Goal: Task Accomplishment & Management: Complete application form

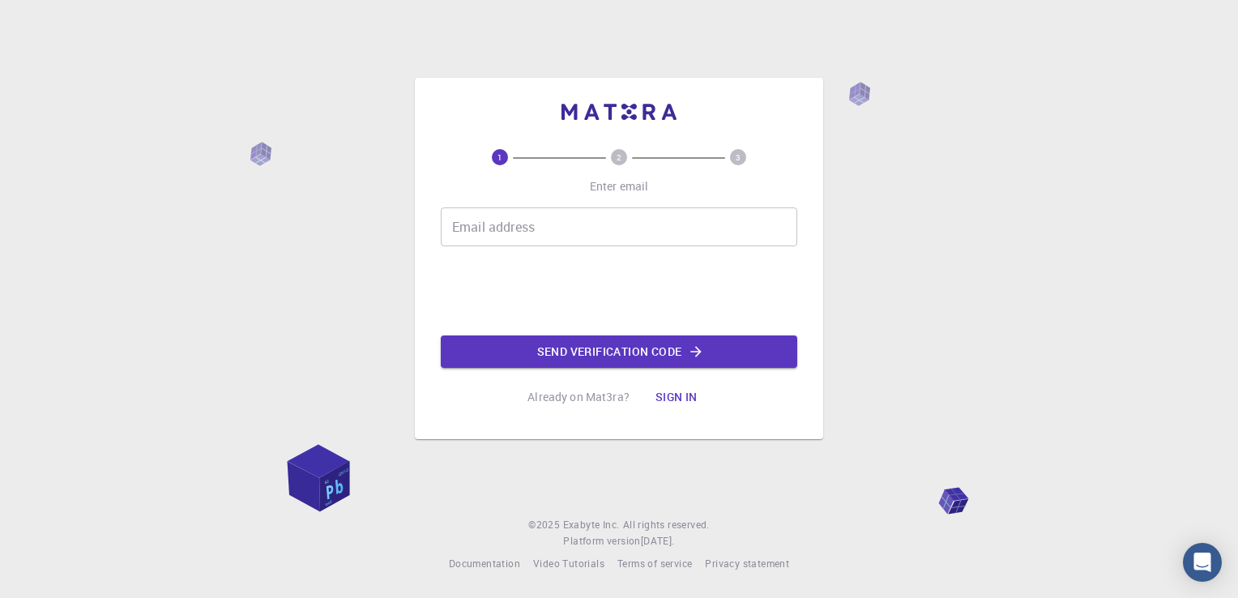
click at [567, 239] on input "Email address" at bounding box center [619, 226] width 357 height 39
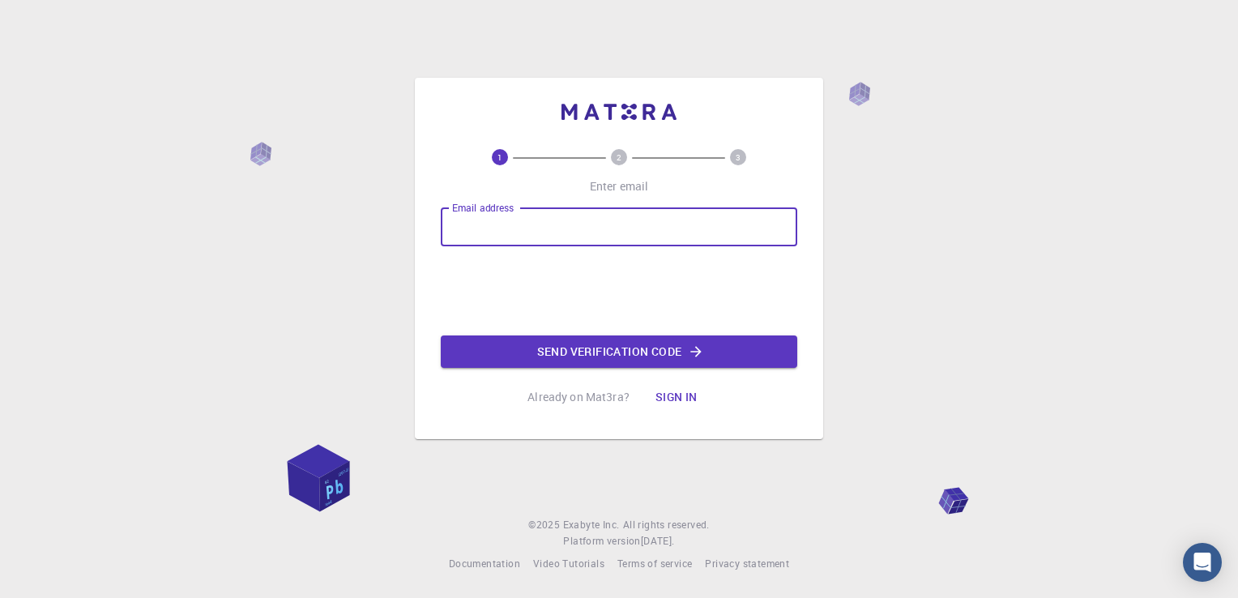
type input "[EMAIL_ADDRESS][DOMAIN_NAME]"
click at [587, 357] on button "Send verification code" at bounding box center [619, 352] width 357 height 32
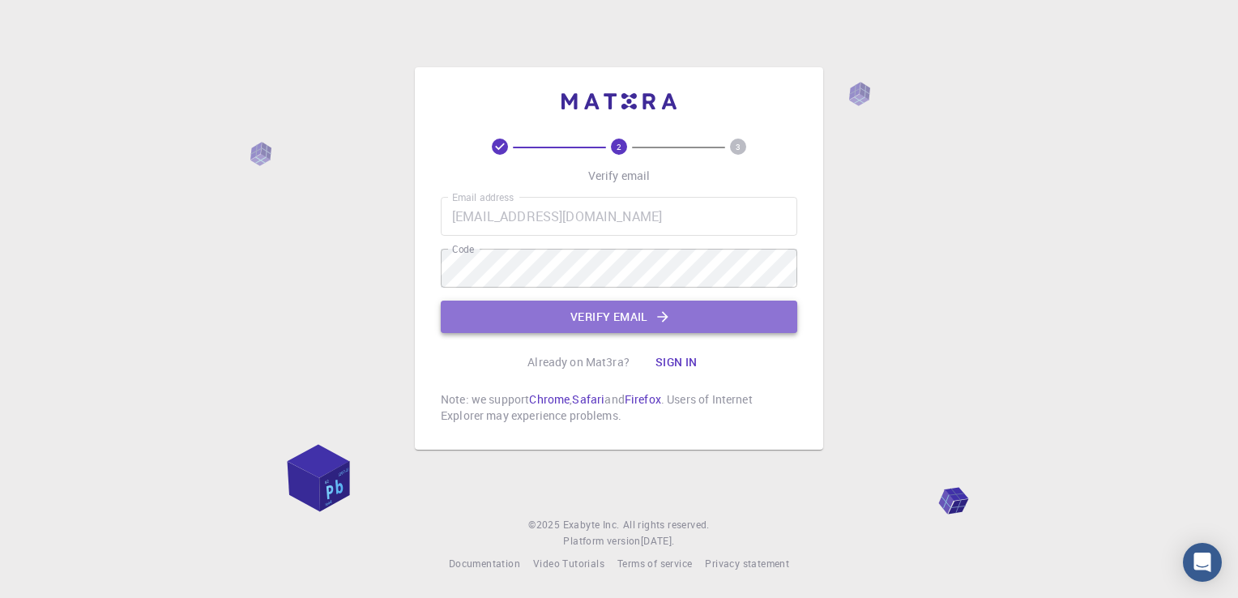
click at [715, 301] on button "Verify email" at bounding box center [619, 317] width 357 height 32
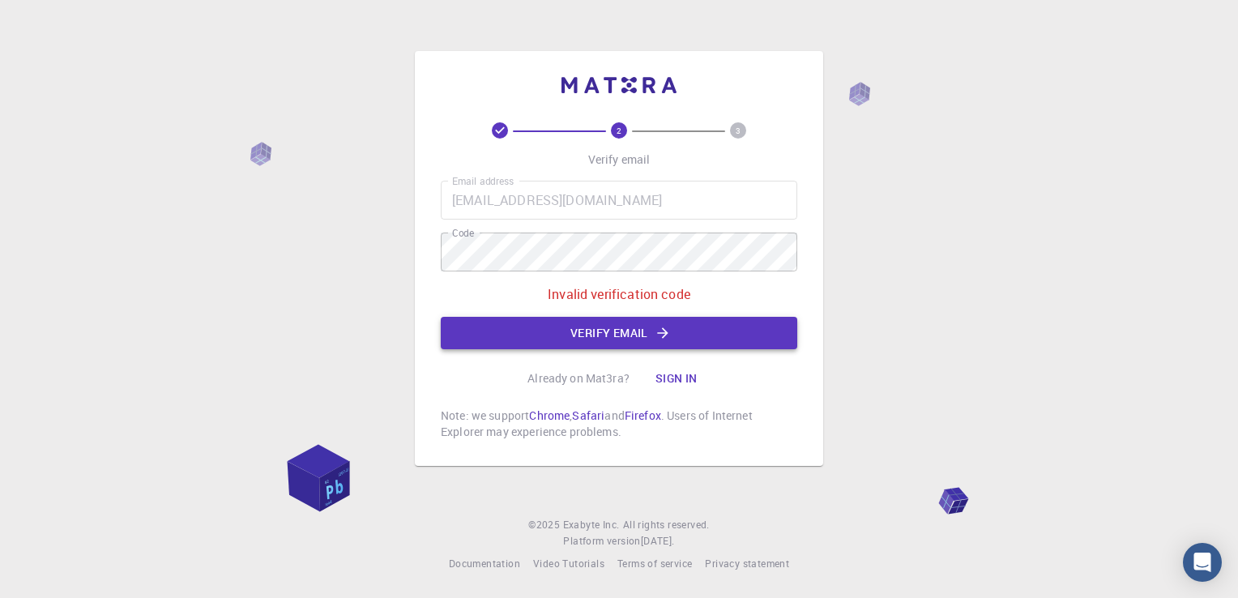
click at [638, 334] on button "Verify email" at bounding box center [619, 333] width 357 height 32
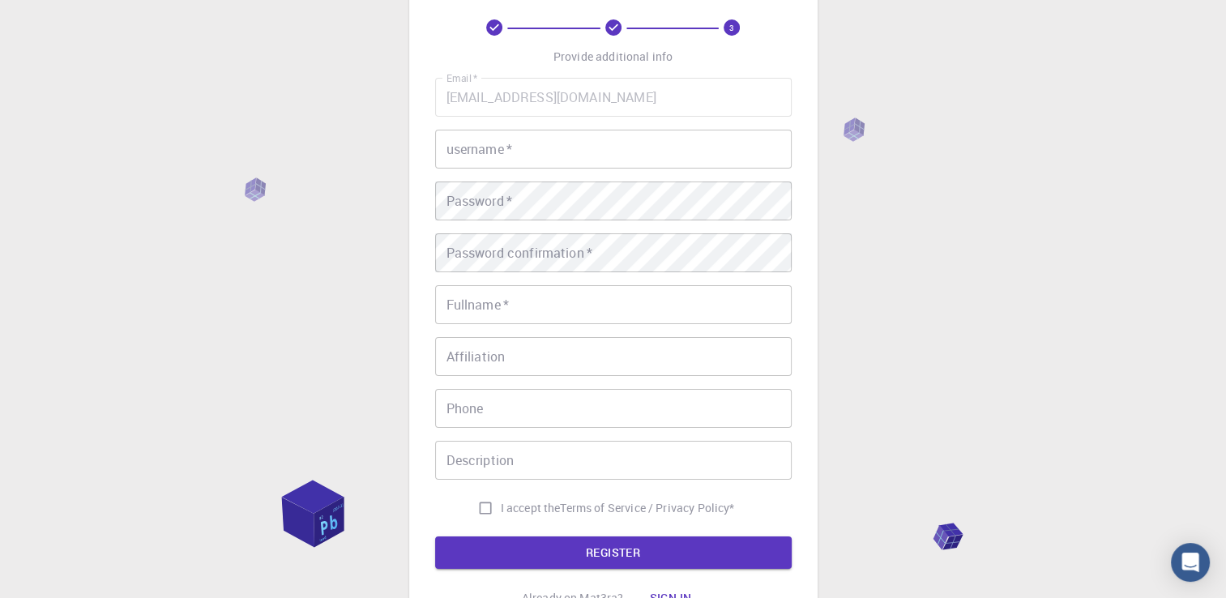
scroll to position [81, 0]
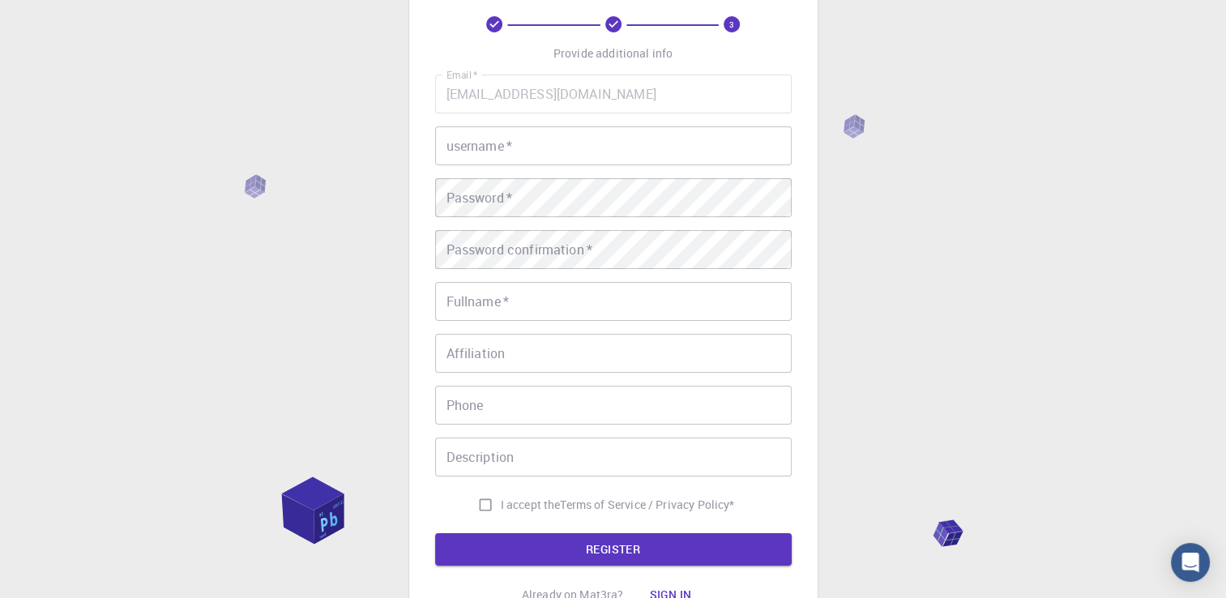
click at [545, 160] on input "username   *" at bounding box center [613, 145] width 357 height 39
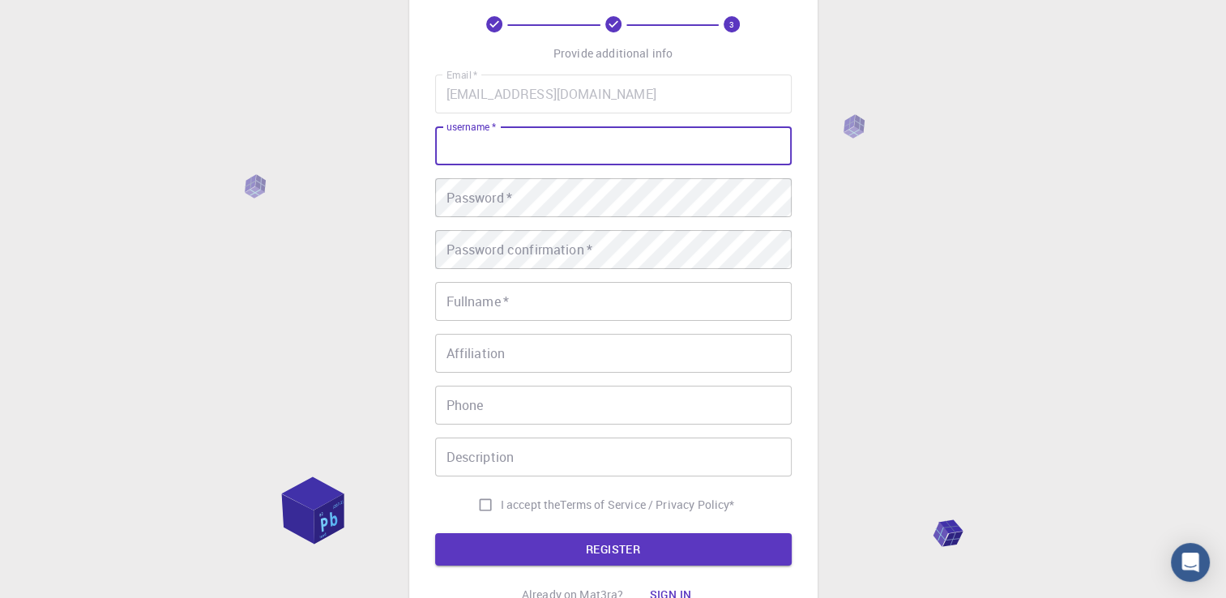
type input "[PERSON_NAME]"
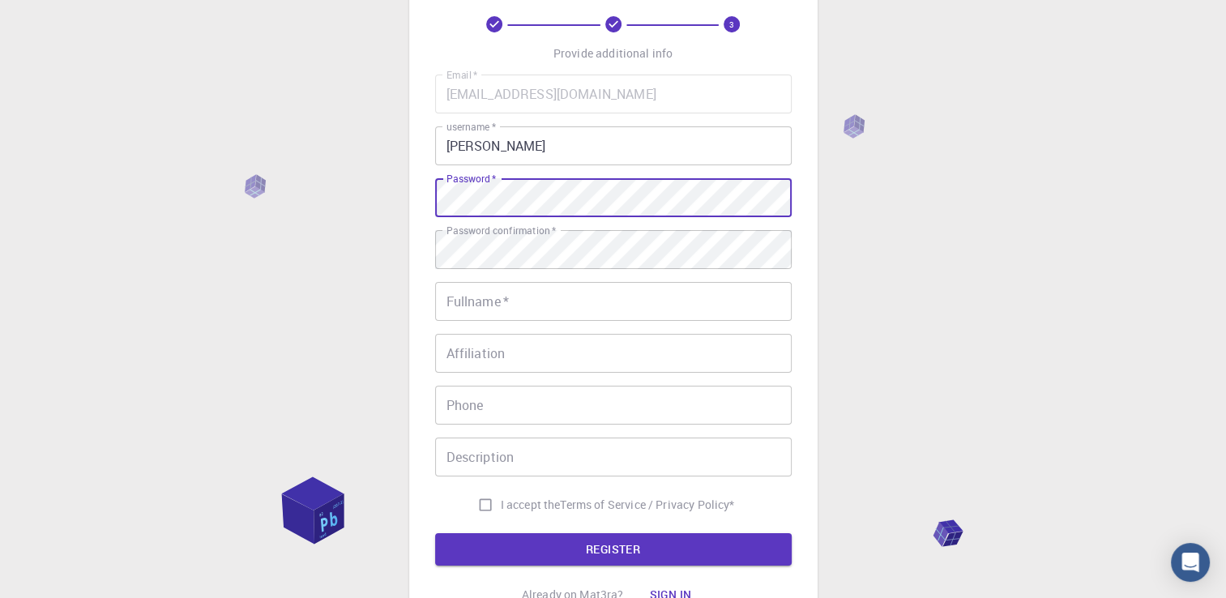
click at [513, 297] on input "Fullname   *" at bounding box center [613, 301] width 357 height 39
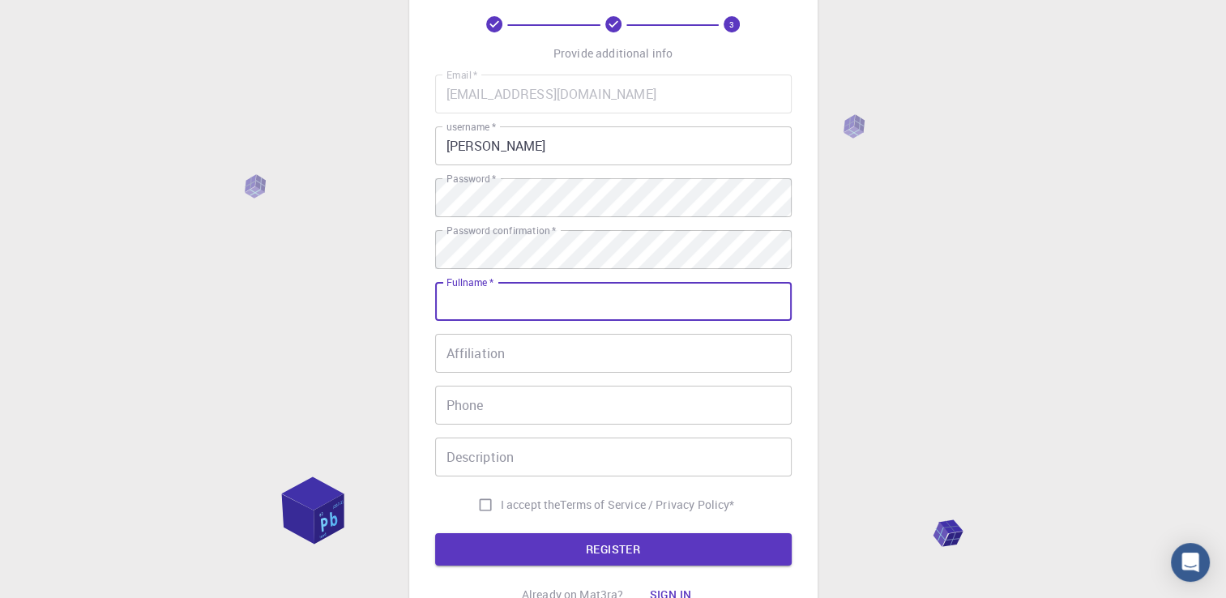
type input "[PERSON_NAME] [PERSON_NAME]"
type input "[PHONE_NUMBER]"
click at [580, 357] on input "Affiliation" at bounding box center [613, 353] width 357 height 39
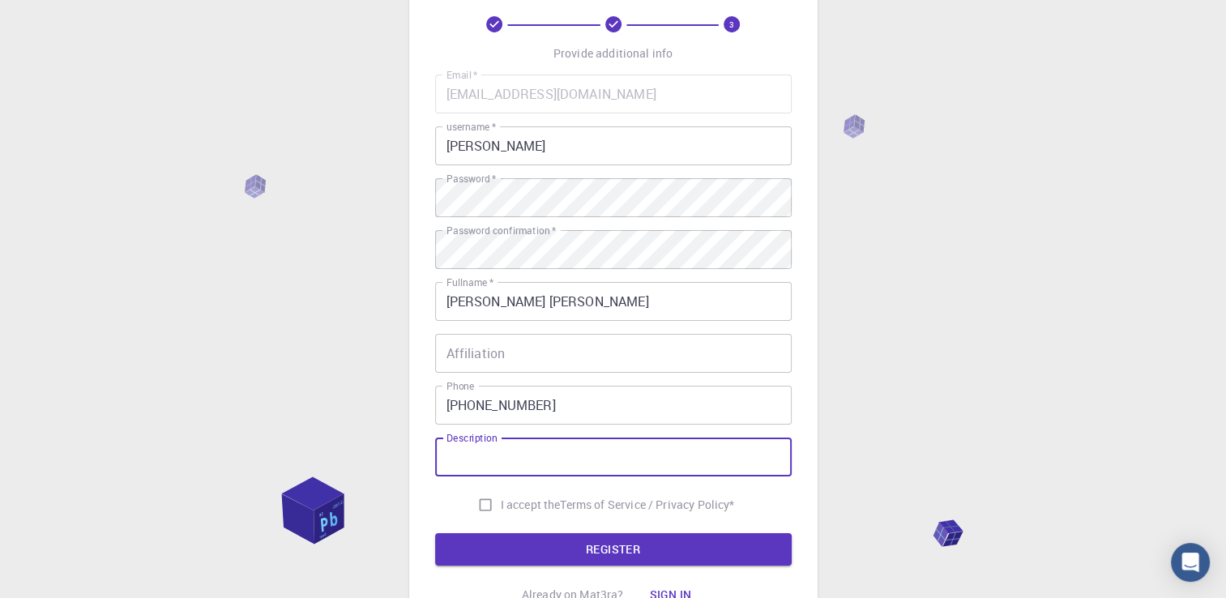
click at [637, 452] on input "Description" at bounding box center [613, 457] width 357 height 39
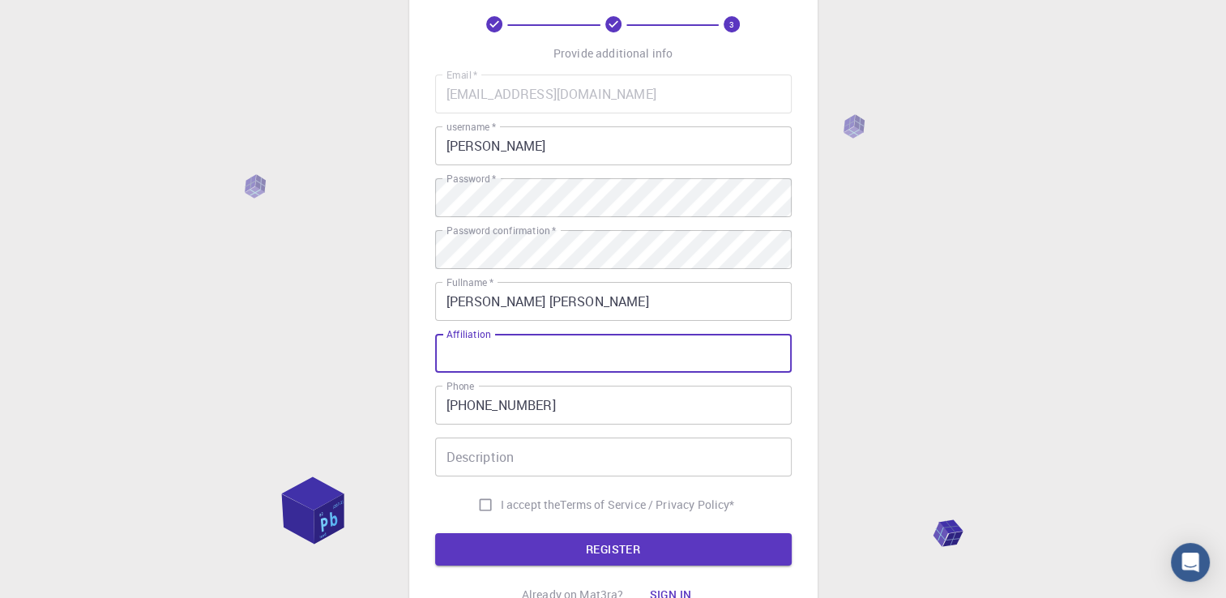
click at [504, 365] on input "Affiliation" at bounding box center [613, 353] width 357 height 39
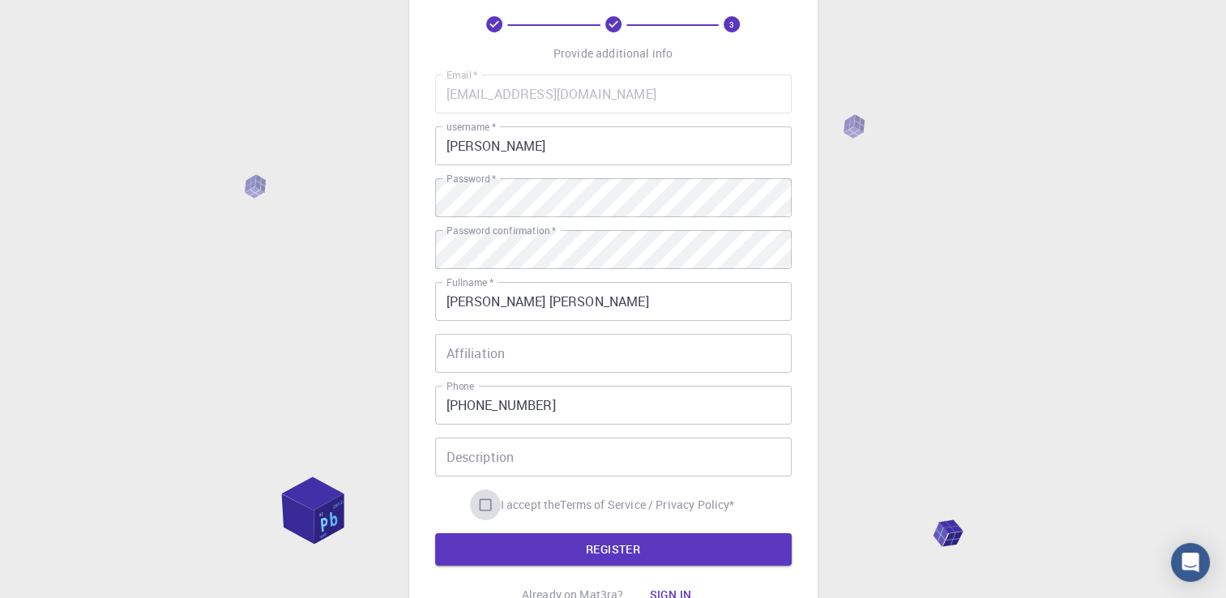
click at [483, 504] on input "I accept the Terms of Service / Privacy Policy *" at bounding box center [485, 505] width 31 height 31
checkbox input "true"
click at [516, 537] on button "REGISTER" at bounding box center [613, 549] width 357 height 32
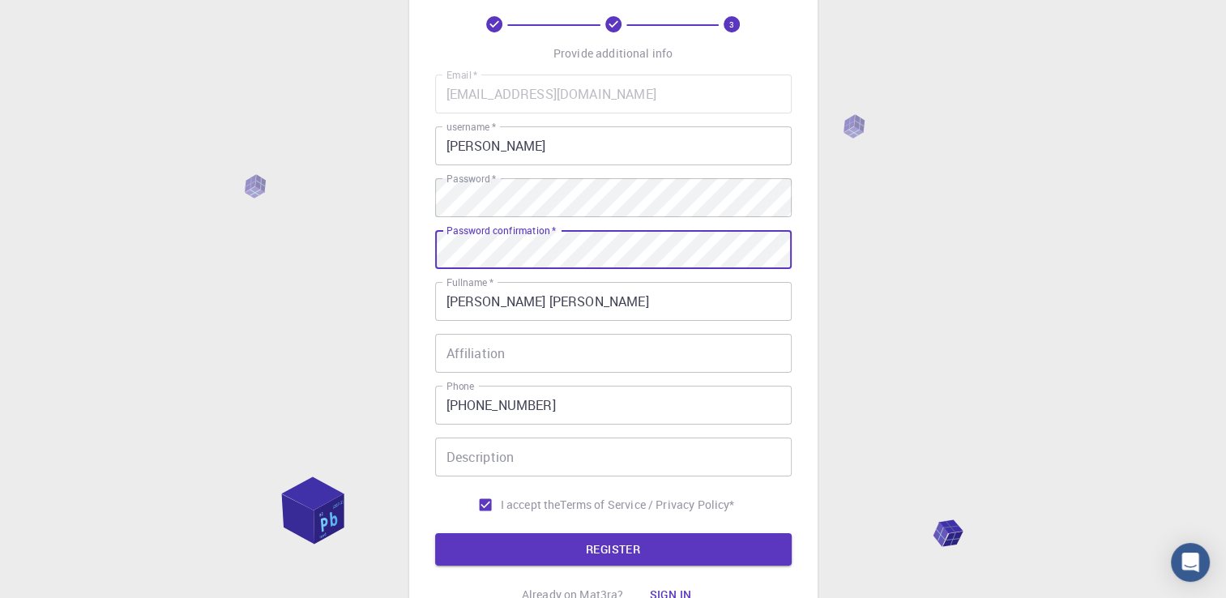
click at [435, 533] on button "REGISTER" at bounding box center [613, 549] width 357 height 32
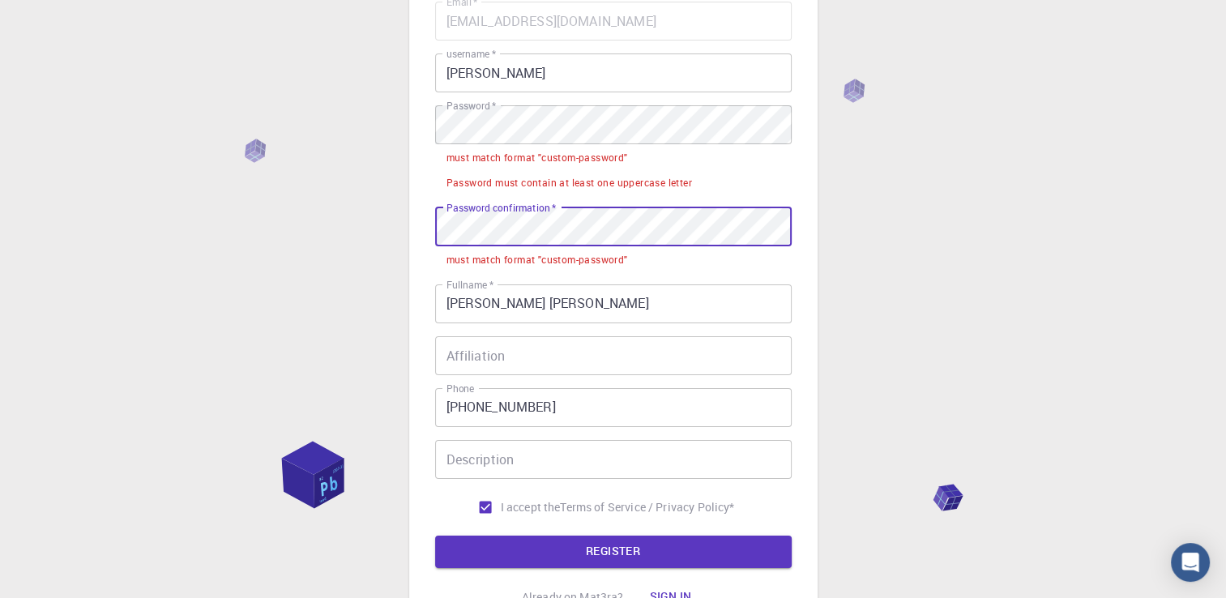
scroll to position [162, 0]
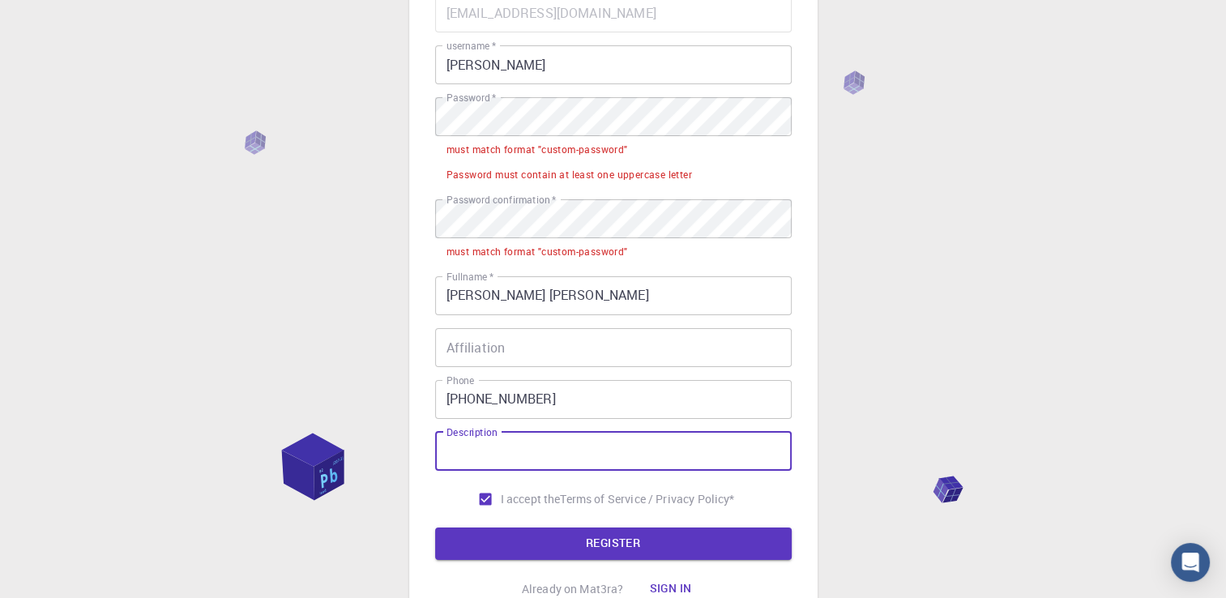
click at [554, 448] on input "Description" at bounding box center [613, 451] width 357 height 39
type input "engineering"
click at [706, 339] on input "Affiliation" at bounding box center [613, 347] width 357 height 39
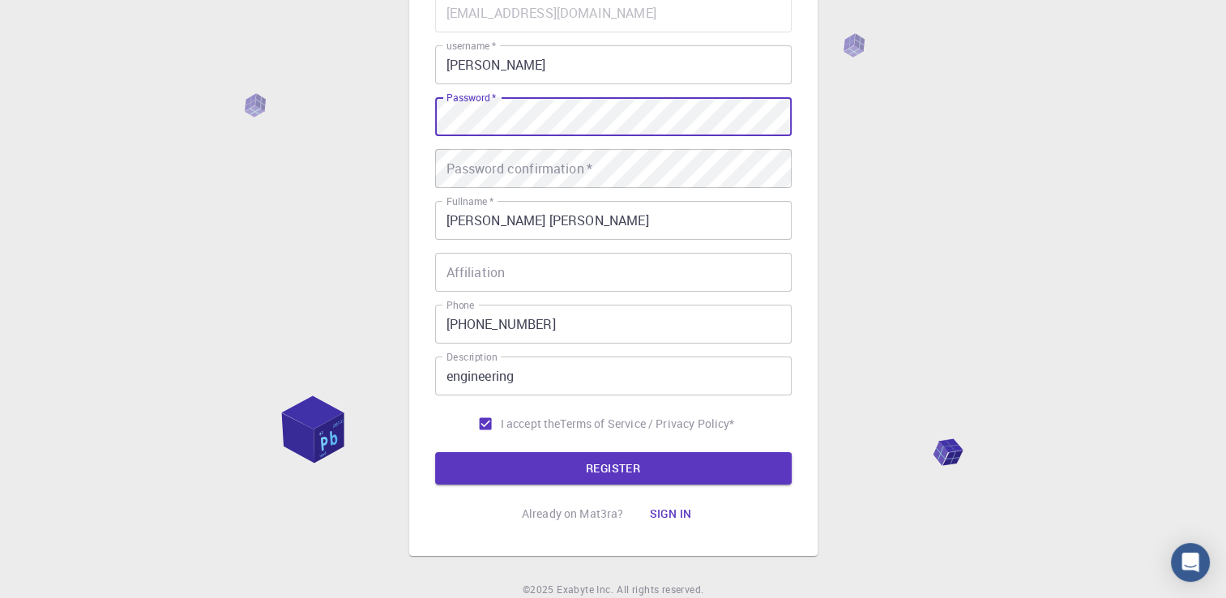
click at [504, 164] on div "Password confirmation   * Password confirmation   *" at bounding box center [613, 168] width 357 height 39
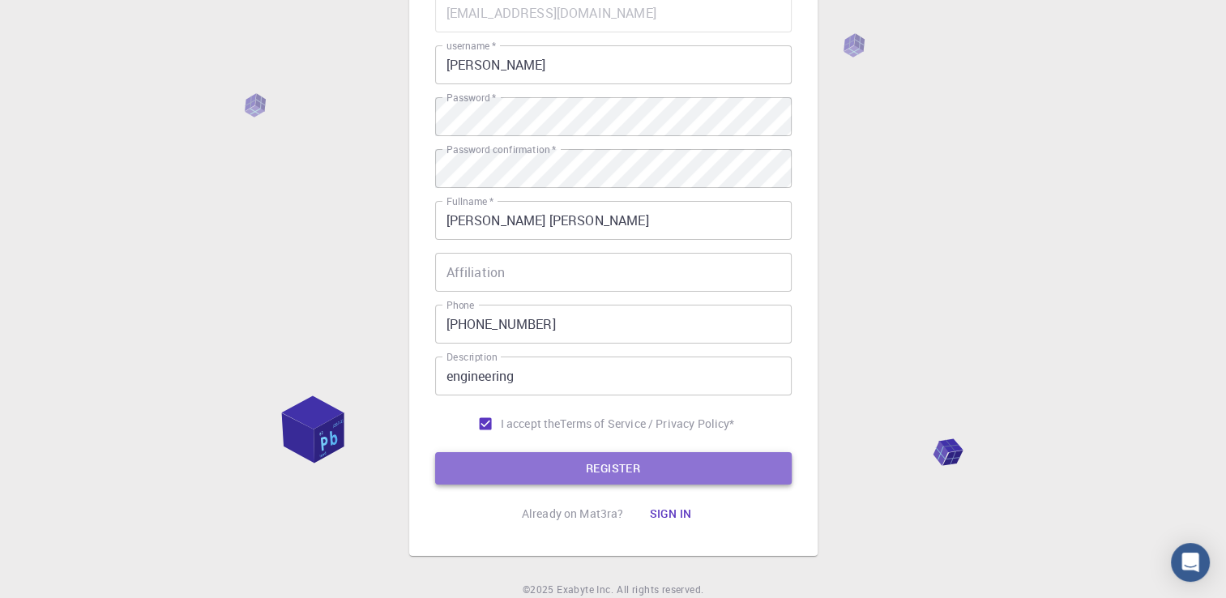
click at [704, 480] on button "REGISTER" at bounding box center [613, 468] width 357 height 32
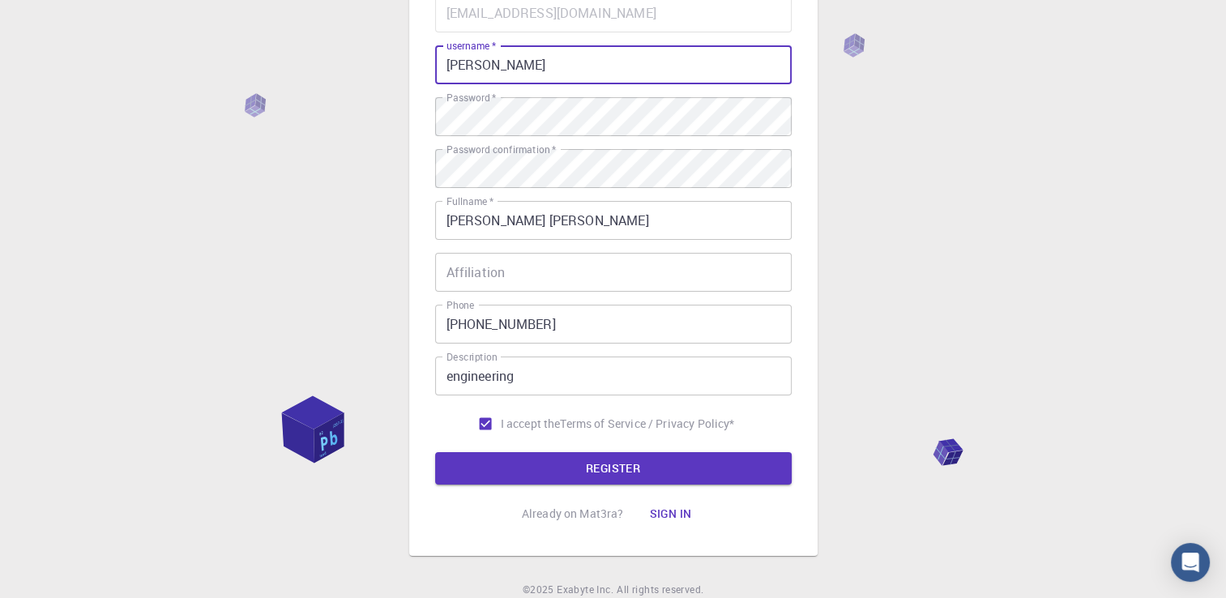
click at [514, 70] on input "[PERSON_NAME]" at bounding box center [613, 64] width 357 height 39
type input "stevensameh"
click at [656, 473] on button "REGISTER" at bounding box center [613, 468] width 357 height 32
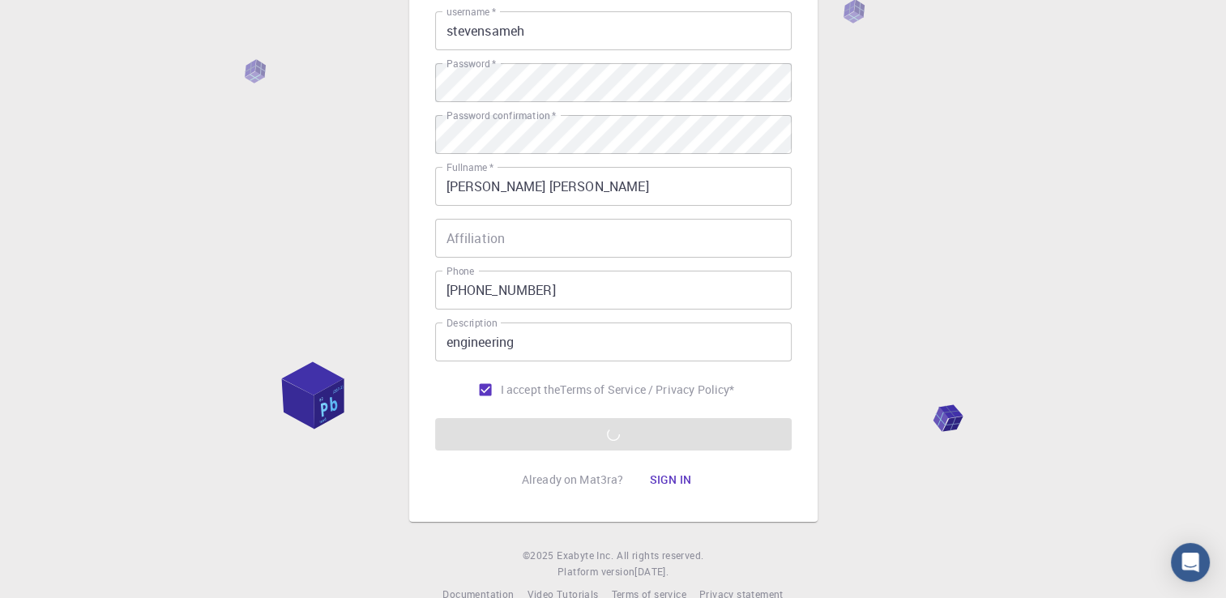
scroll to position [226, 0]
